Goal: Task Accomplishment & Management: Complete application form

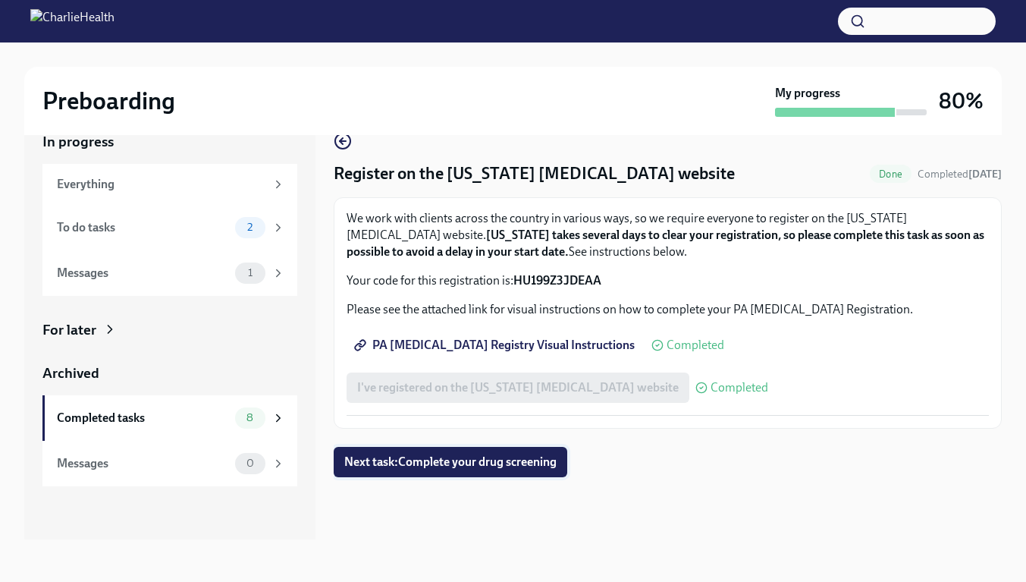
click at [498, 452] on button "Next task : Complete your drug screening" at bounding box center [451, 462] width 234 height 30
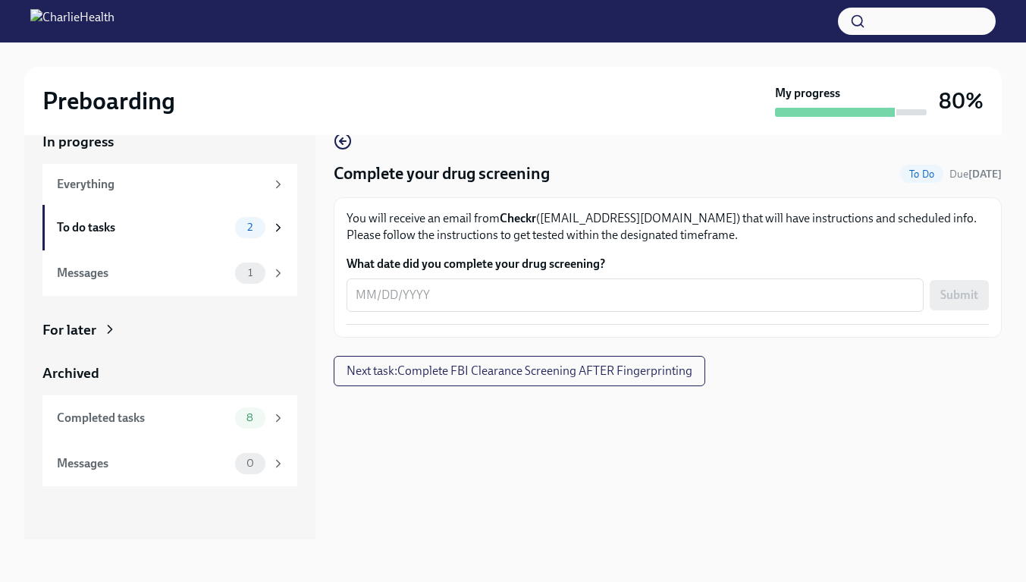
scroll to position [26, 0]
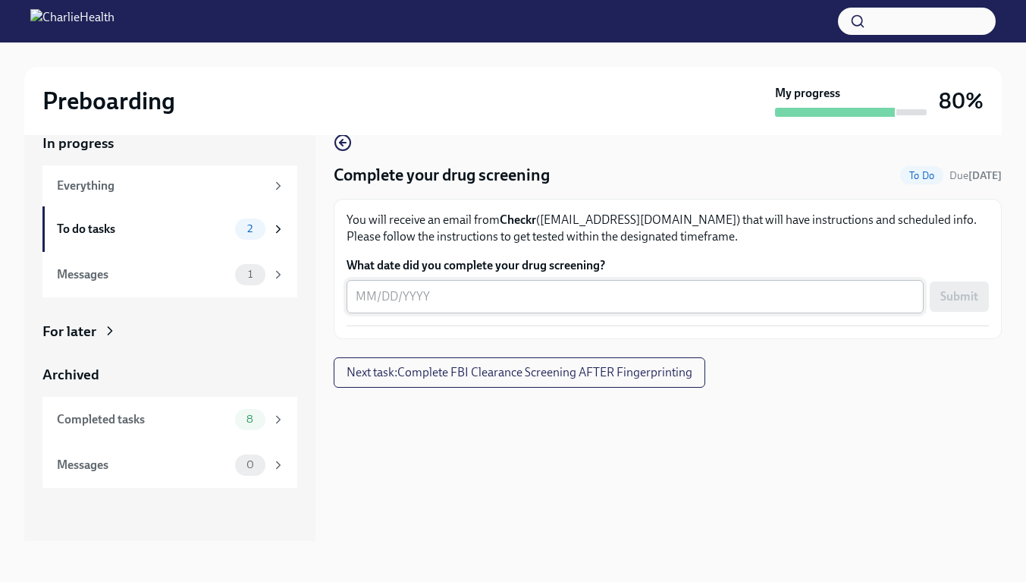
click at [690, 308] on div "x ​" at bounding box center [635, 296] width 577 height 33
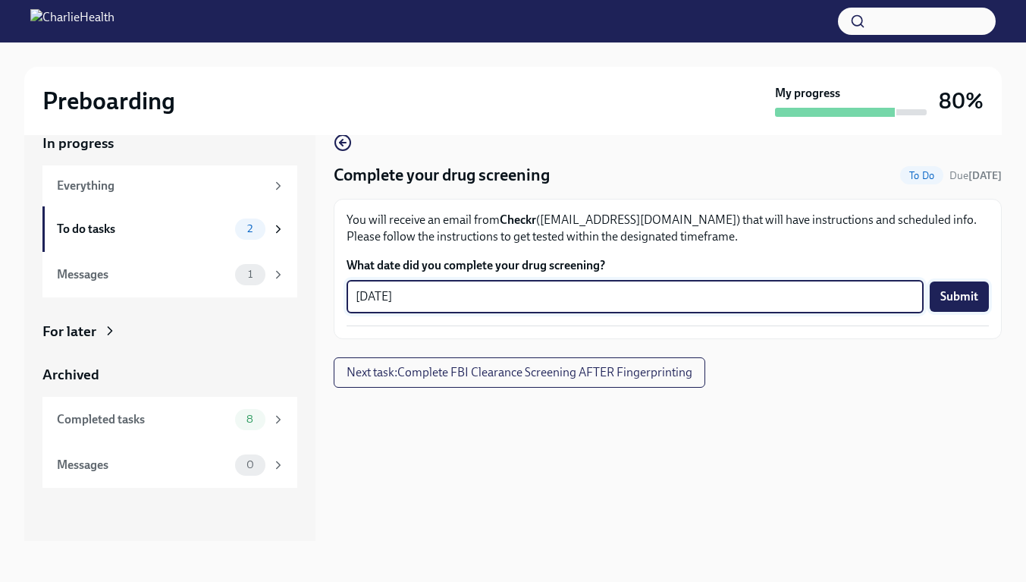
type textarea "[DATE]"
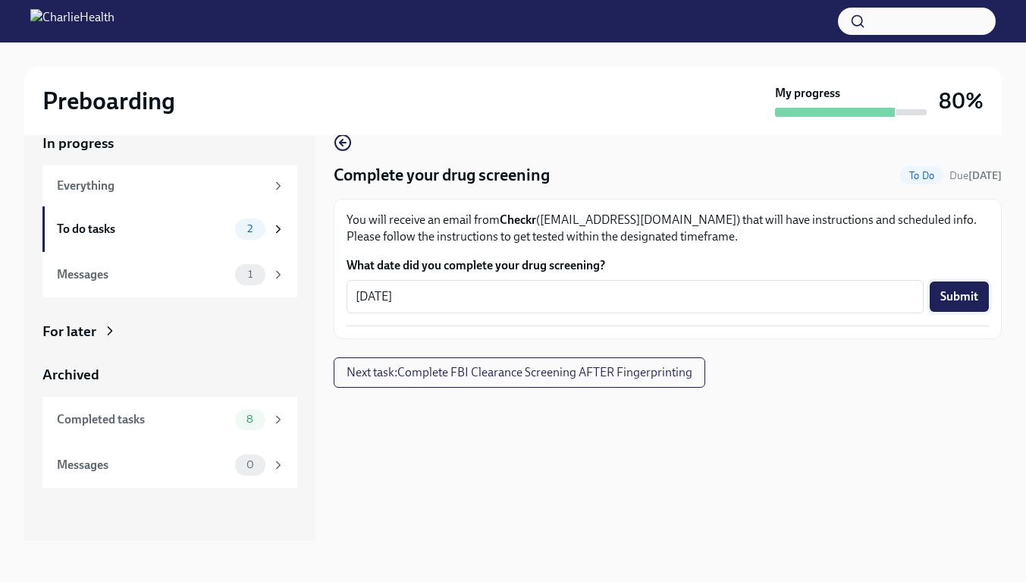
click at [954, 288] on button "Submit" at bounding box center [959, 296] width 59 height 30
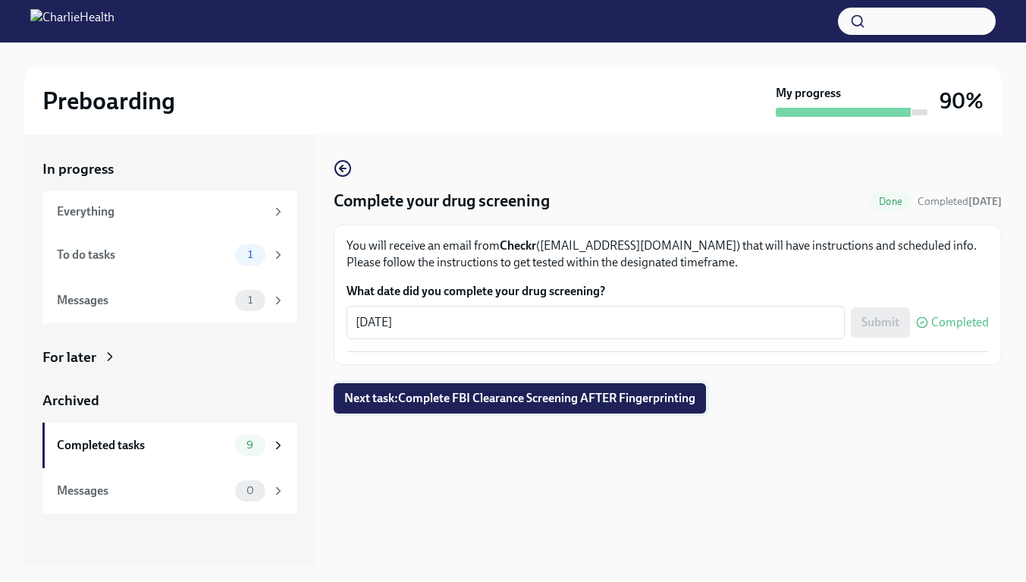
click at [706, 400] on button "Next task : Complete FBI Clearance Screening AFTER Fingerprinting" at bounding box center [520, 398] width 372 height 30
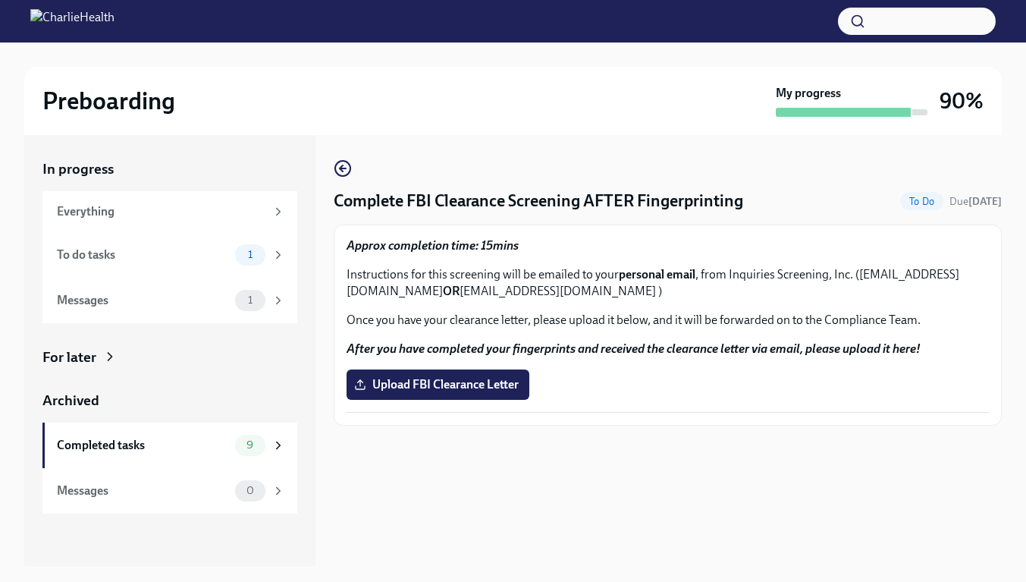
drag, startPoint x: 357, startPoint y: 291, endPoint x: 549, endPoint y: 294, distance: 192.0
click at [549, 294] on p "Instructions for this screening will be emailed to your personal email , from I…" at bounding box center [668, 282] width 643 height 33
click at [460, 294] on strong "OR" at bounding box center [451, 291] width 17 height 14
drag, startPoint x: 549, startPoint y: 294, endPoint x: 351, endPoint y: 295, distance: 198.0
click at [351, 295] on p "Instructions for this screening will be emailed to your personal email , from I…" at bounding box center [668, 282] width 643 height 33
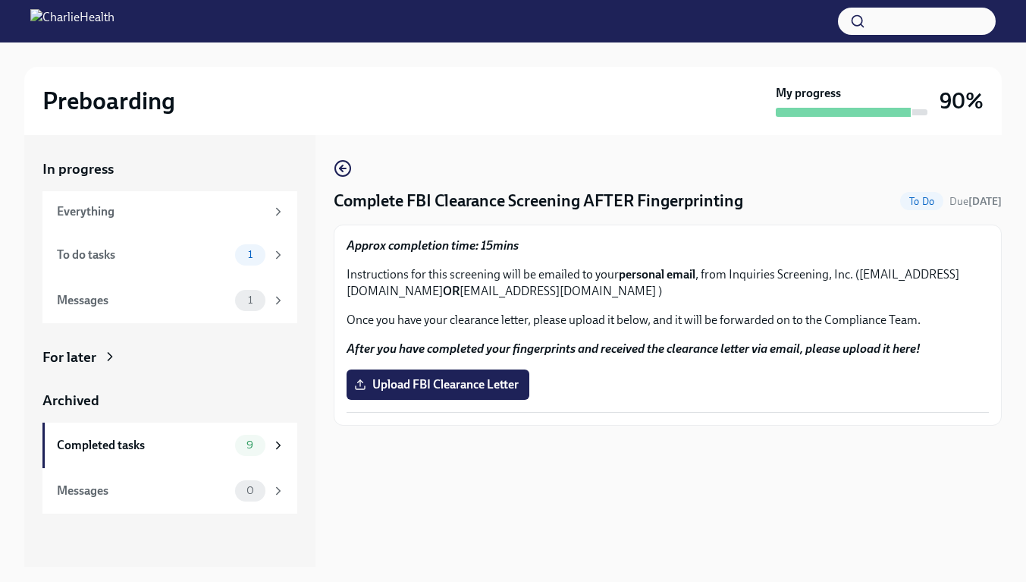
copy p "[EMAIL_ADDRESS][DOMAIN_NAME]"
click at [761, 0] on html "Preboarding My progress 90% In progress Everything To do tasks 1 Messages 1 For…" at bounding box center [513, 304] width 1026 height 609
click at [506, 371] on label "Upload FBI Clearance Letter" at bounding box center [438, 384] width 183 height 30
click at [0, 0] on input "Upload FBI Clearance Letter" at bounding box center [0, 0] width 0 height 0
click at [489, 385] on span "Upload FBI Clearance Letter" at bounding box center [438, 384] width 162 height 15
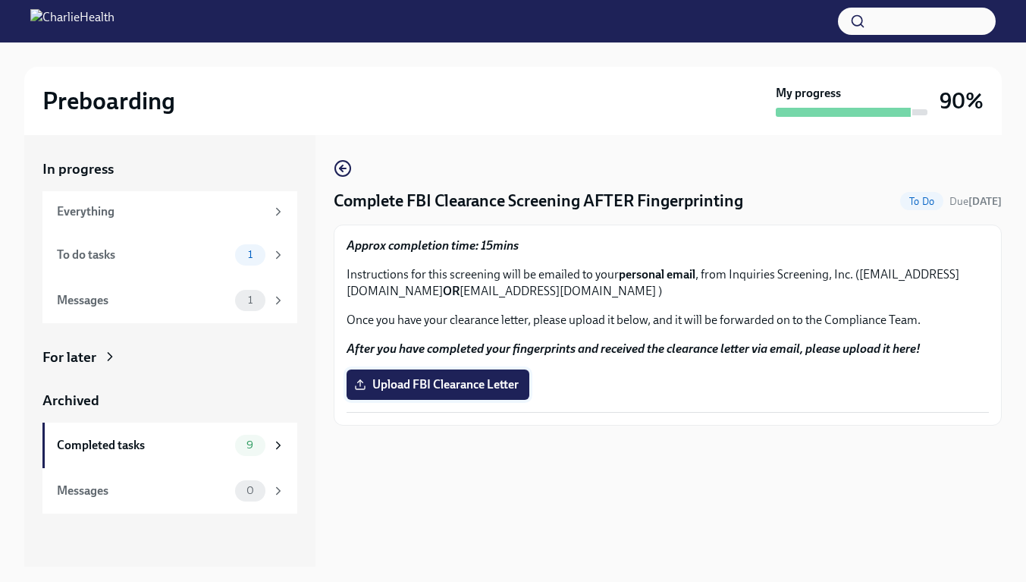
click at [0, 0] on input "Upload FBI Clearance Letter" at bounding box center [0, 0] width 0 height 0
click at [464, 398] on label "Upload FBI Clearance Letter" at bounding box center [438, 384] width 183 height 30
click at [0, 0] on input "Upload FBI Clearance Letter" at bounding box center [0, 0] width 0 height 0
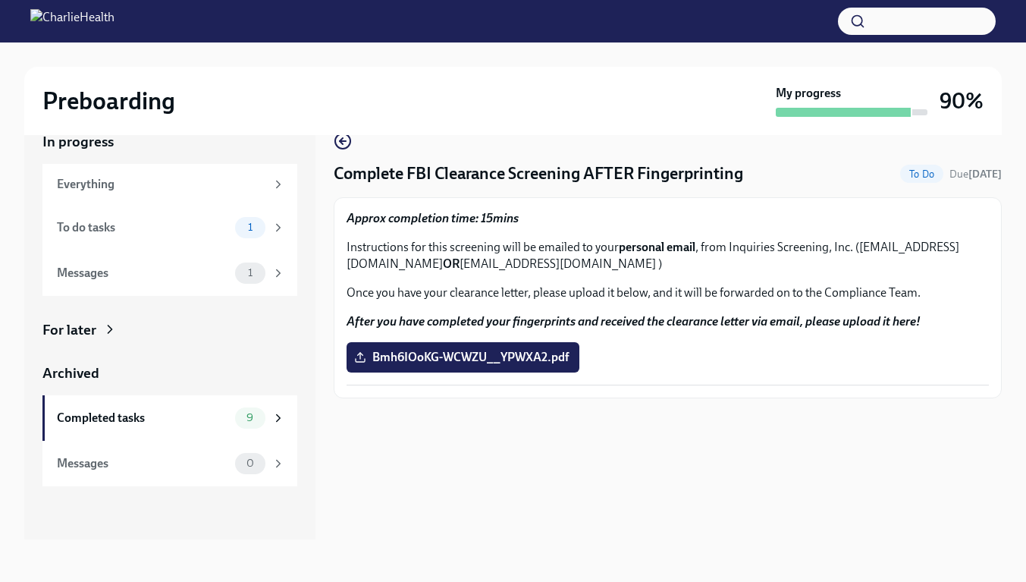
scroll to position [29, 0]
click at [259, 262] on div "1" at bounding box center [250, 272] width 30 height 21
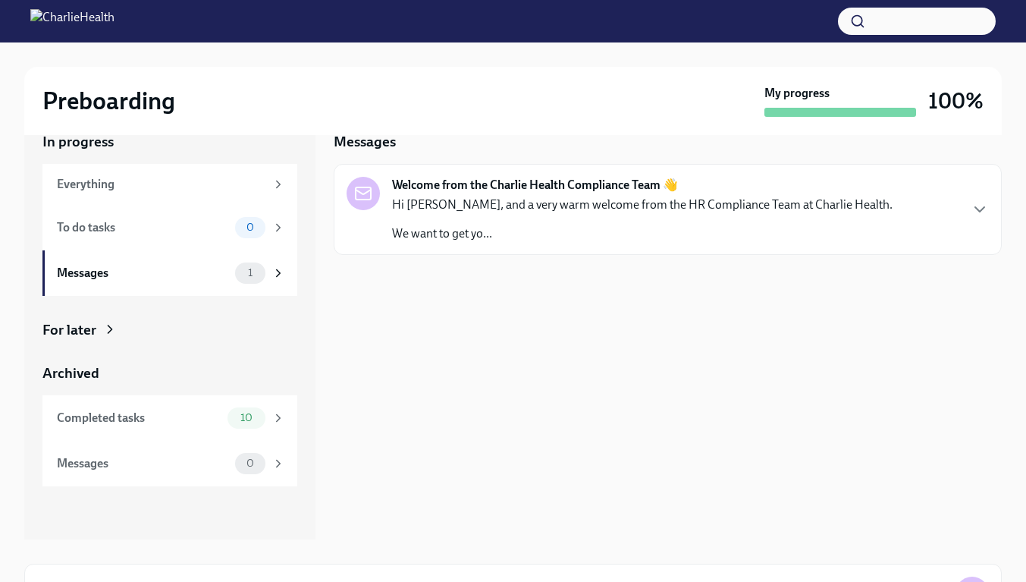
scroll to position [2, 0]
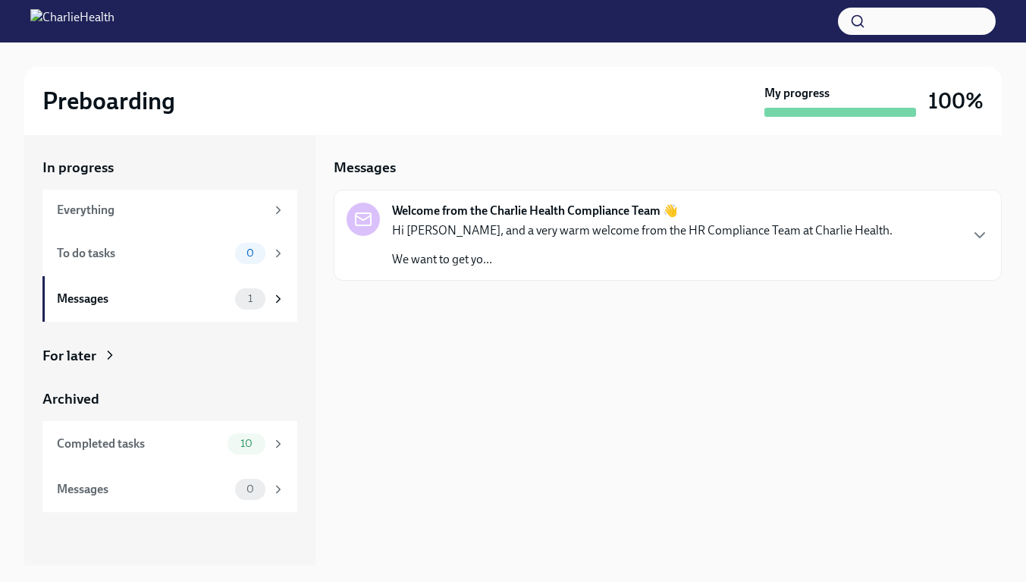
click at [498, 276] on div "Welcome from the Charlie Health Compliance Team 👋 Hi [PERSON_NAME], and a very …" at bounding box center [668, 235] width 668 height 91
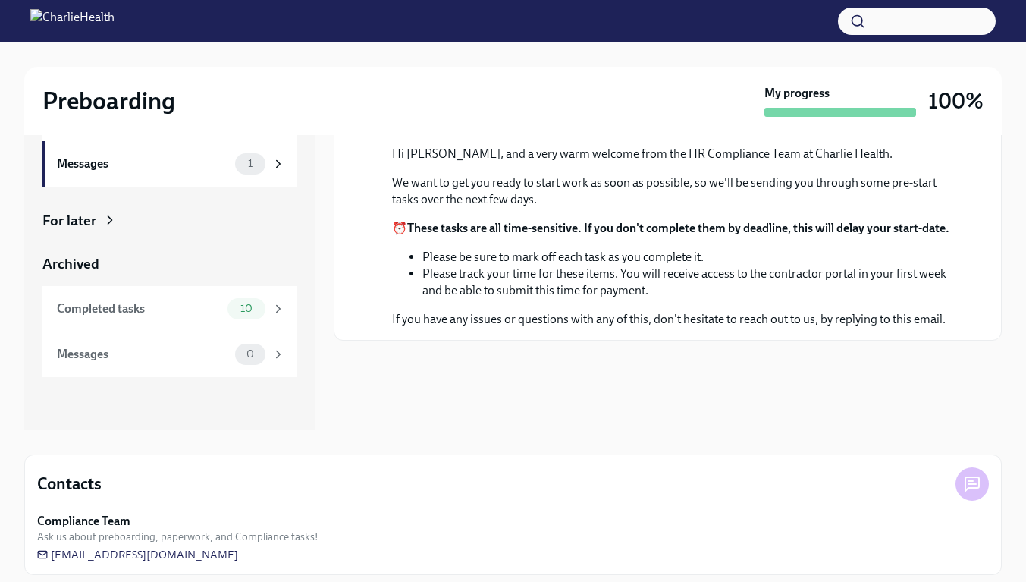
scroll to position [74, 0]
click at [95, 230] on div "In progress Everything To do tasks 0 Messages 1 For later Archived Completed ta…" at bounding box center [169, 200] width 255 height 354
click at [93, 221] on div "For later" at bounding box center [69, 221] width 54 height 20
